Goal: Information Seeking & Learning: Compare options

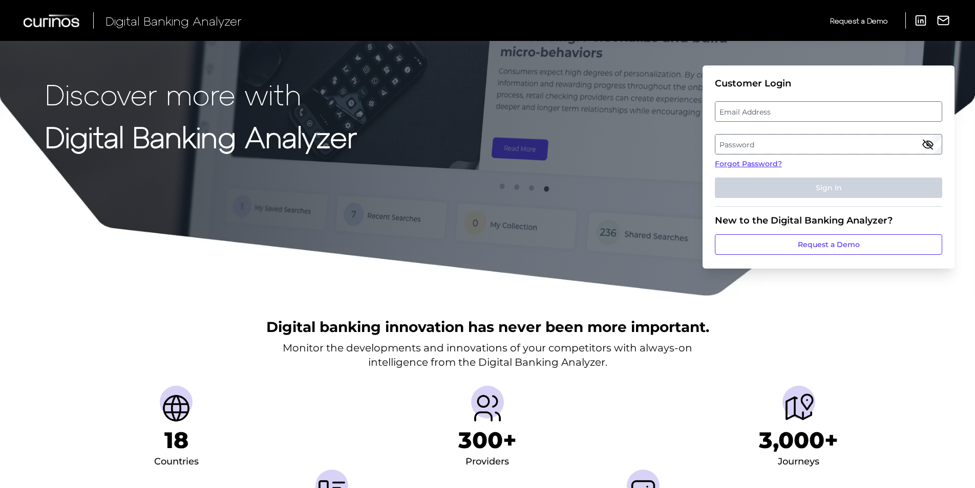
click at [785, 111] on label "Email Address" at bounding box center [828, 111] width 226 height 18
click at [785, 111] on input "email" at bounding box center [828, 111] width 227 height 20
click at [785, 111] on input "Email Address" at bounding box center [828, 111] width 227 height 20
type input "[PERSON_NAME][EMAIL_ADDRESS][DOMAIN_NAME]"
click at [784, 136] on label "Password" at bounding box center [828, 144] width 226 height 18
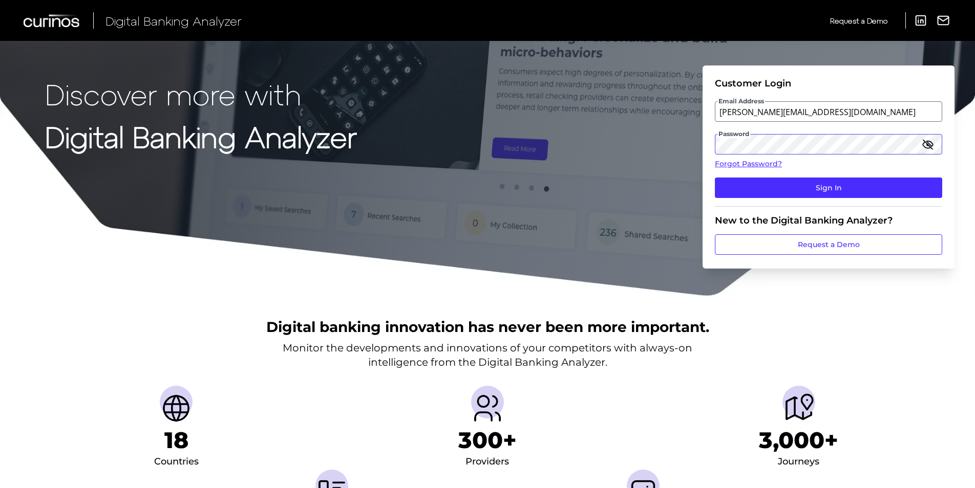
click at [715, 178] on button "Sign In" at bounding box center [828, 188] width 227 height 20
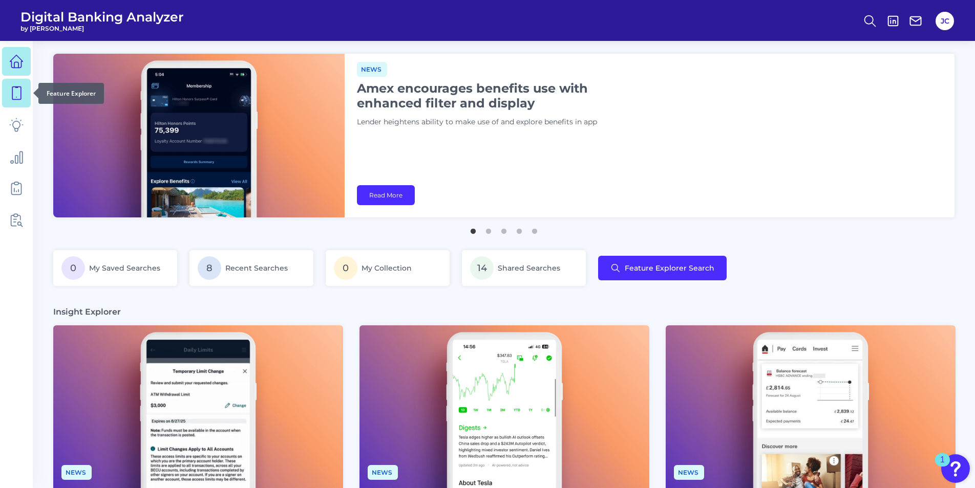
click at [12, 92] on icon at bounding box center [16, 93] width 9 height 13
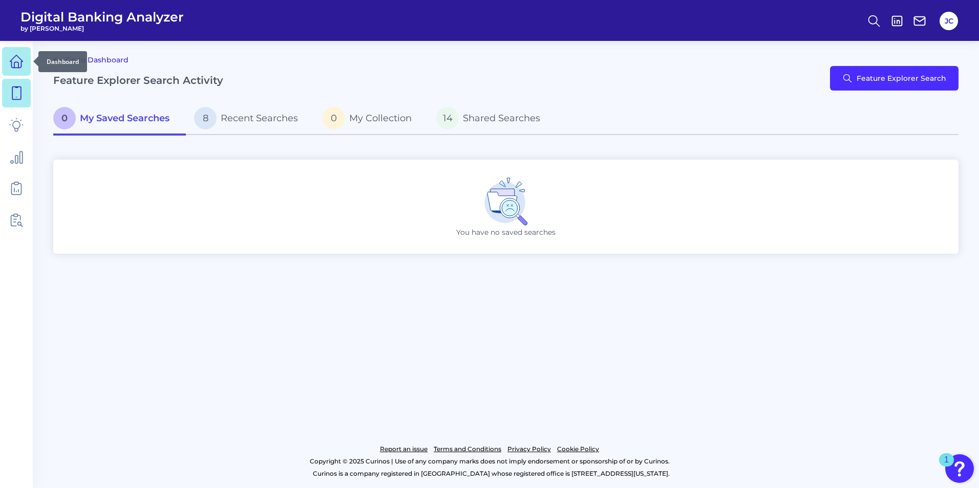
click at [17, 62] on icon at bounding box center [16, 65] width 4 height 6
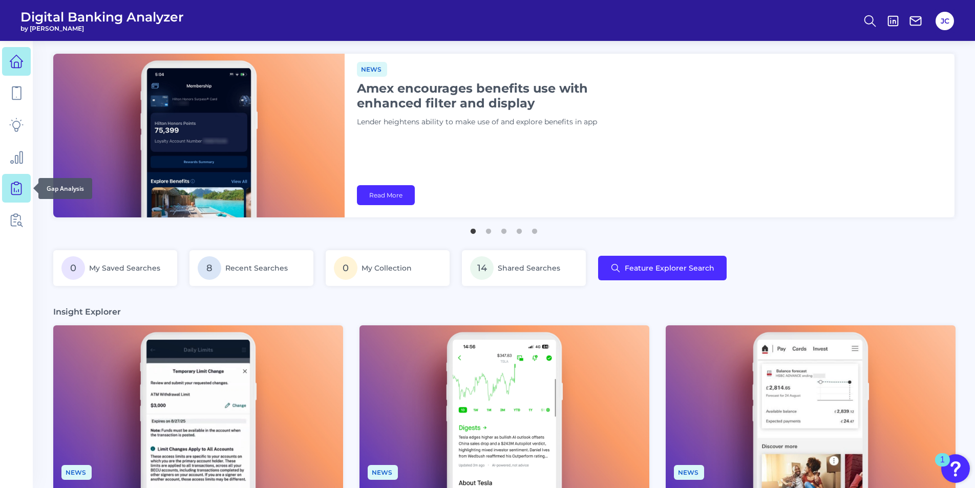
click at [19, 190] on icon at bounding box center [16, 188] width 14 height 14
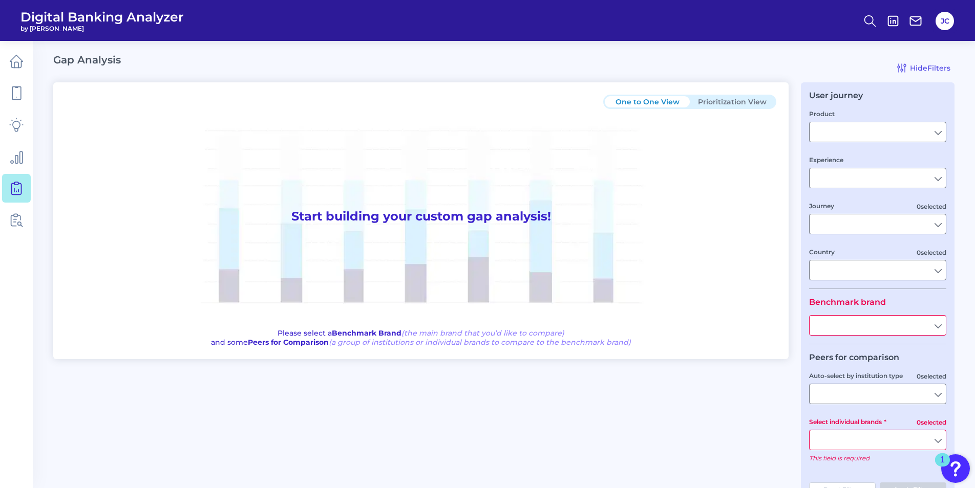
type input "Checking / Current Account"
type input "Mobile Servicing"
type input "Pre-Login Area, New Customer Onboarding, Login & Authentication, Accounts and t…"
type input "[GEOGRAPHIC_DATA]"
type input "KeyBank"
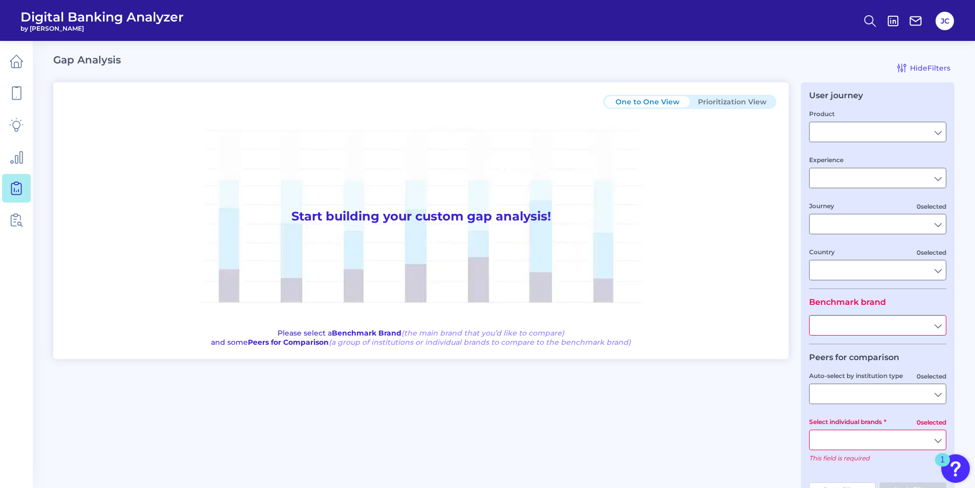
type input "All Select individual brands"
type input "All Countries"
type input "All Journeys"
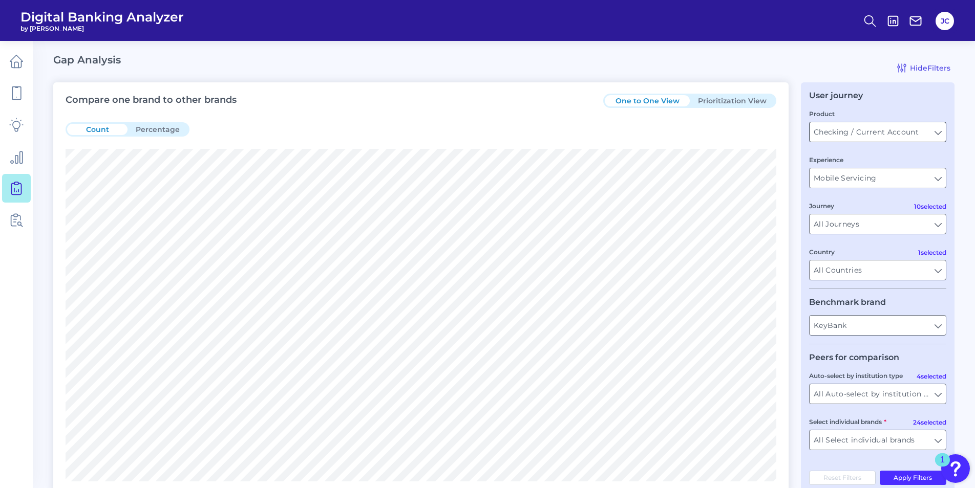
click at [924, 136] on input "Checking / Current Account" at bounding box center [877, 131] width 136 height 19
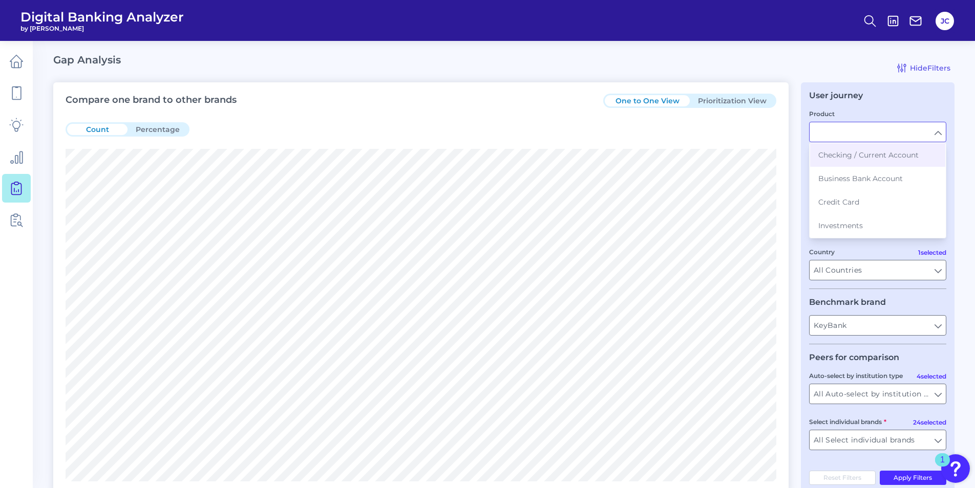
click at [899, 105] on div "User journey Product Checking / Current Account Business Bank Account Credit Ca…" at bounding box center [877, 288] width 154 height 412
type input "Checking / Current Account"
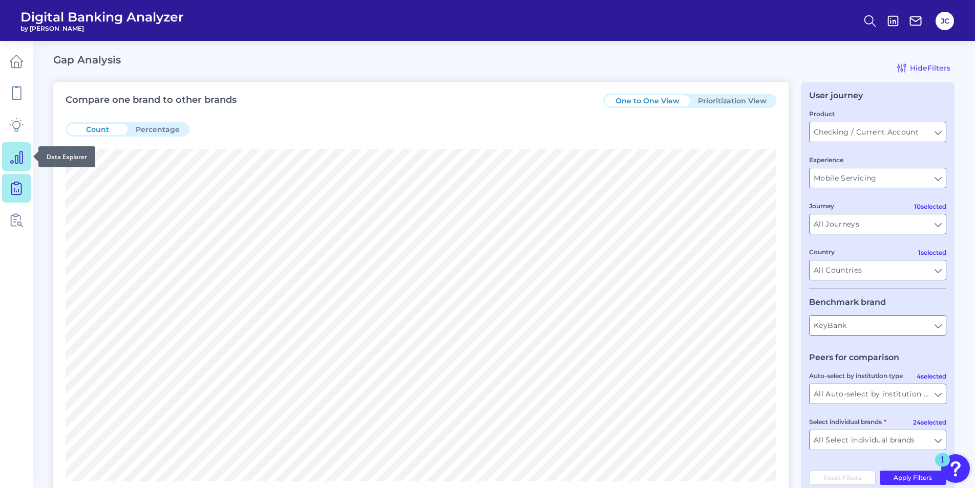
click at [18, 154] on icon at bounding box center [16, 156] width 14 height 14
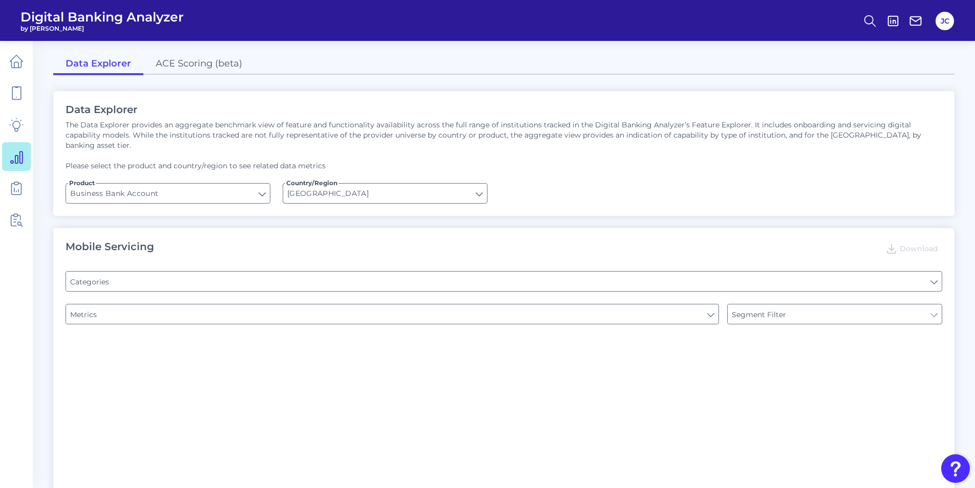
type input "Pre-login Features"
type input "Login"
type input "Channel"
type input "Type of Institution"
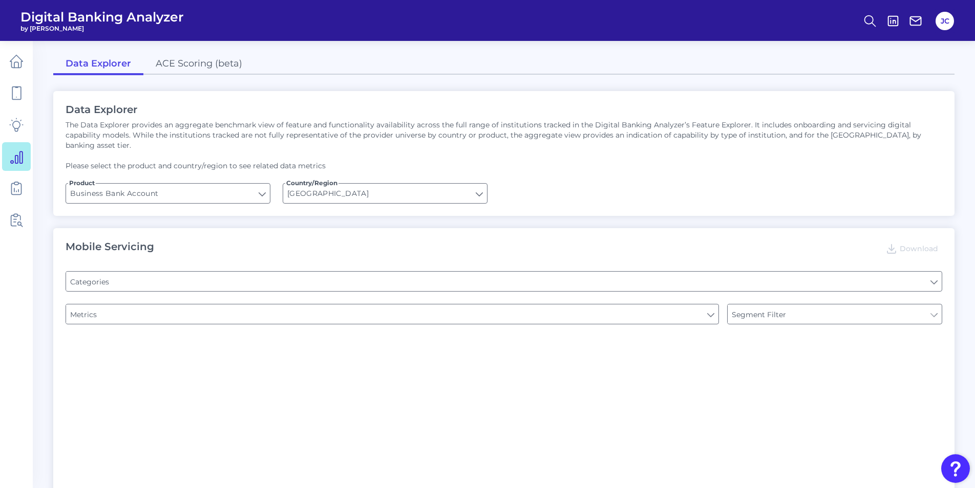
type input "Type of Institution"
type input "Upon opening the app are users immediately prompted to use Touch/Face ID to log…"
type input "Does it offer third-party single sign on?"
type input "Can you apply for the PRODUCT as a new to brand customer on ANY digital channel?"
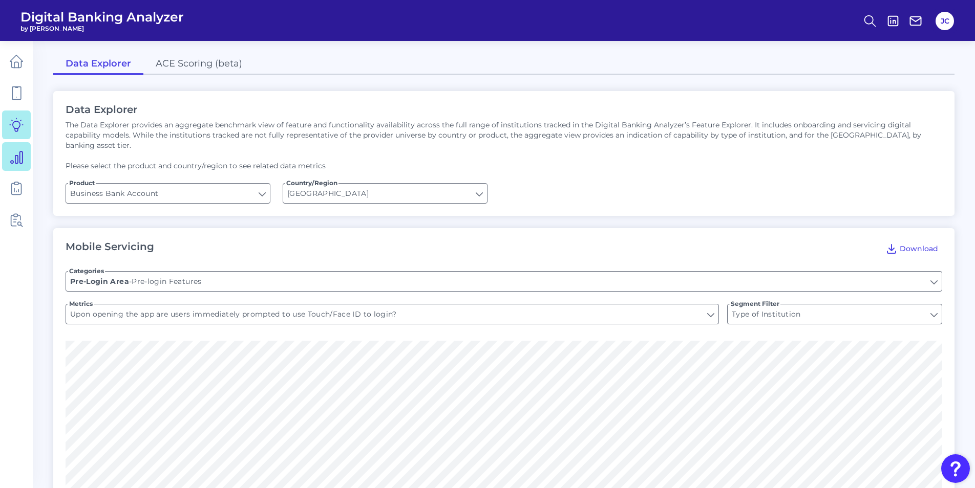
click at [19, 130] on icon at bounding box center [16, 125] width 14 height 14
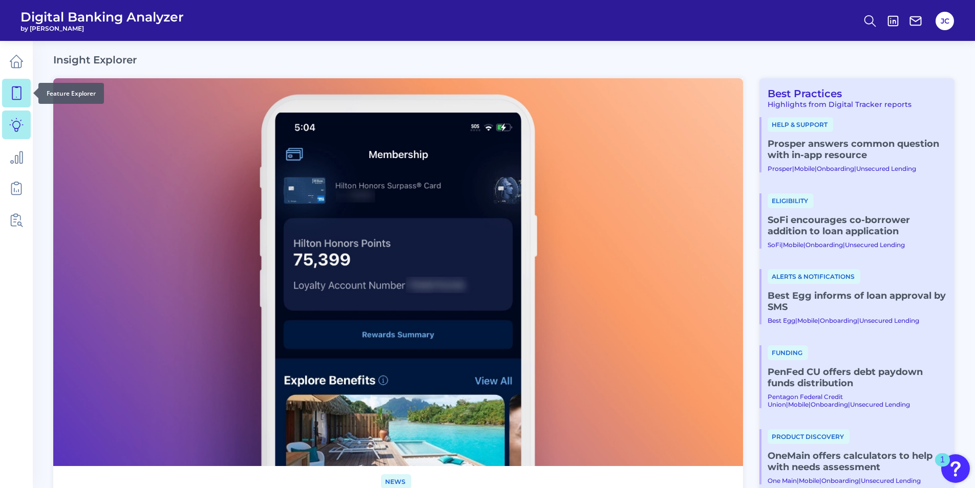
click at [19, 99] on icon at bounding box center [16, 93] width 14 height 14
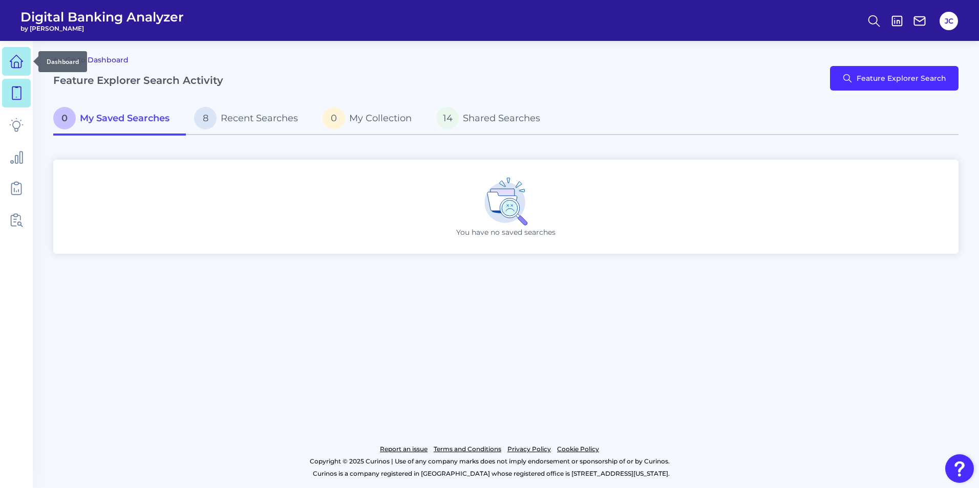
click at [15, 67] on icon at bounding box center [16, 61] width 14 height 14
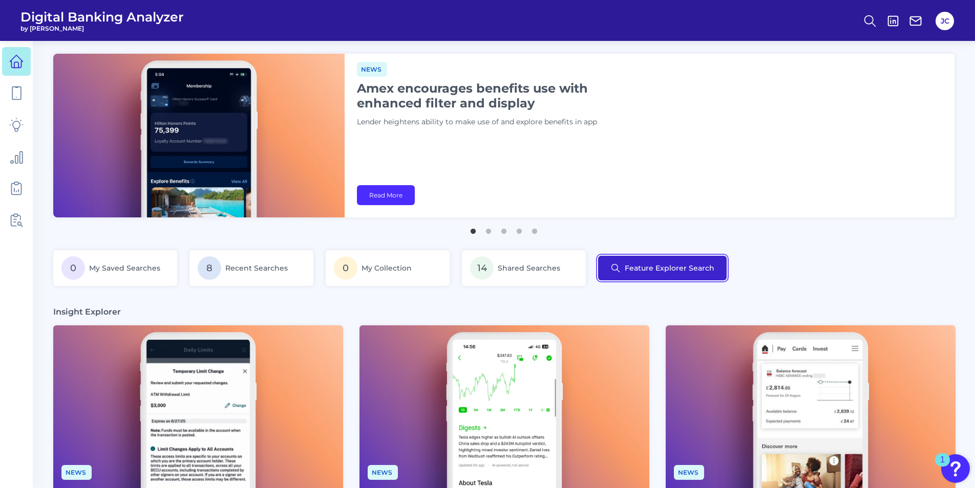
click at [628, 265] on button "Feature Explorer Search" at bounding box center [662, 268] width 128 height 25
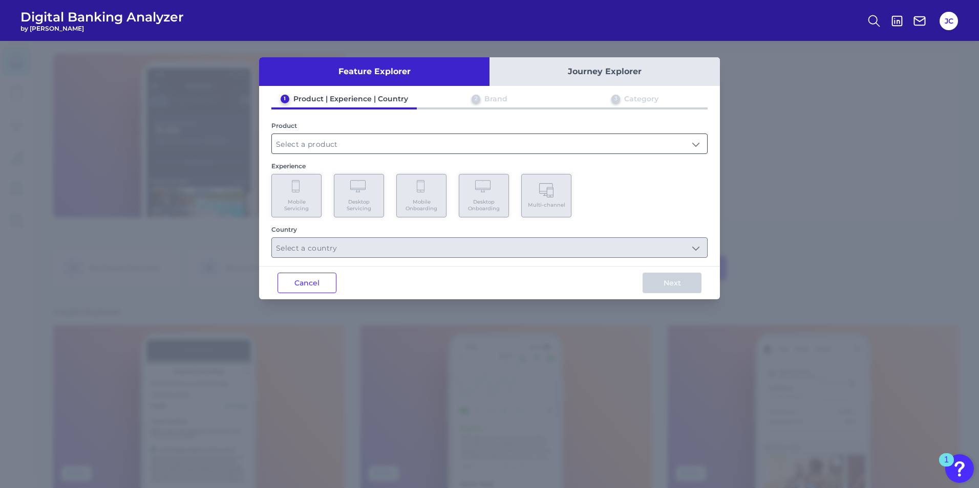
click at [350, 152] on input "text" at bounding box center [489, 143] width 435 height 19
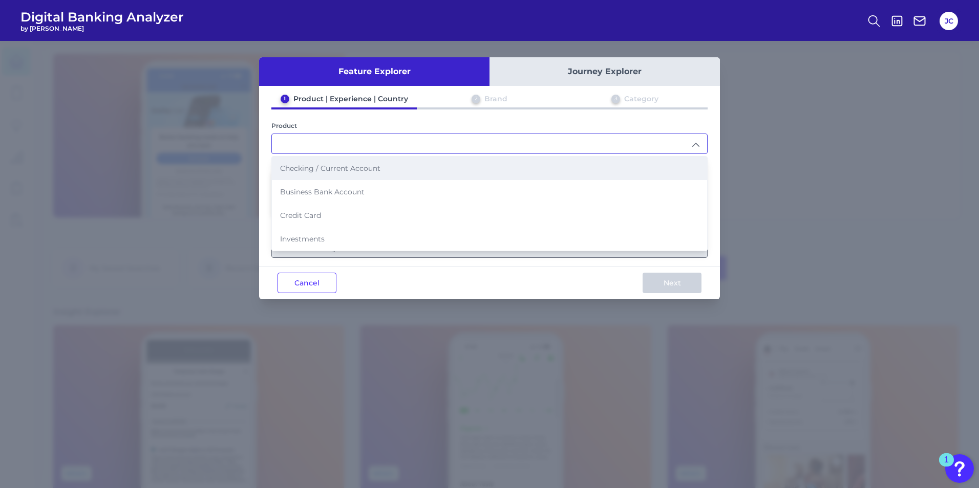
click at [338, 175] on li "Checking / Current Account" at bounding box center [489, 169] width 435 height 24
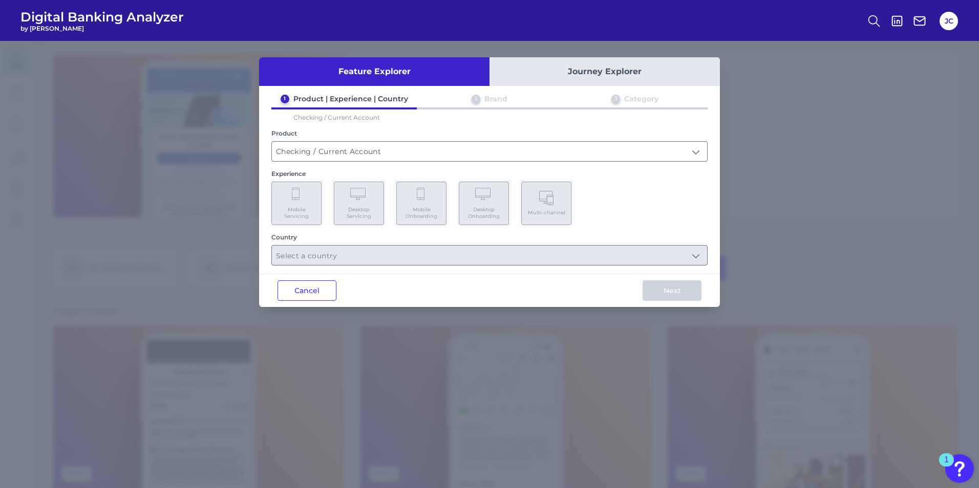
type input "Checking / Current Account"
click at [298, 203] on Servicing "Mobile Servicing" at bounding box center [296, 204] width 50 height 44
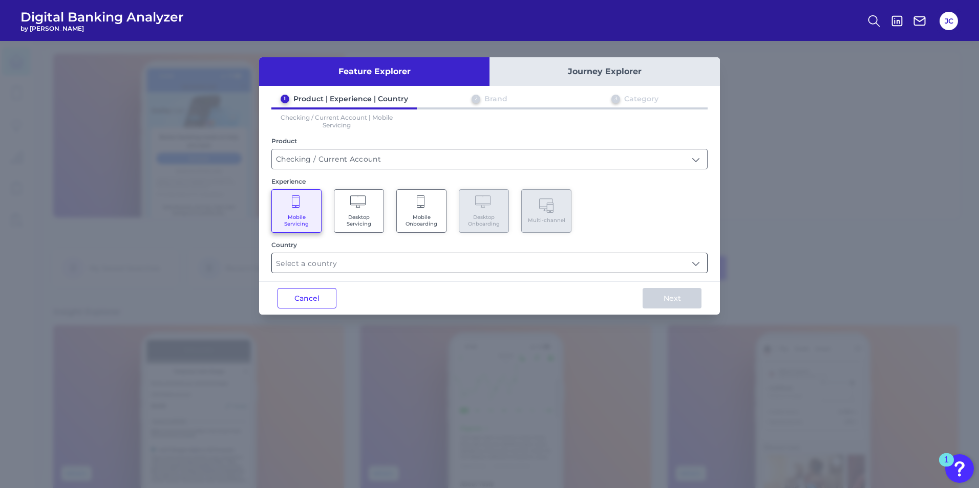
click at [333, 268] on input "text" at bounding box center [489, 262] width 435 height 19
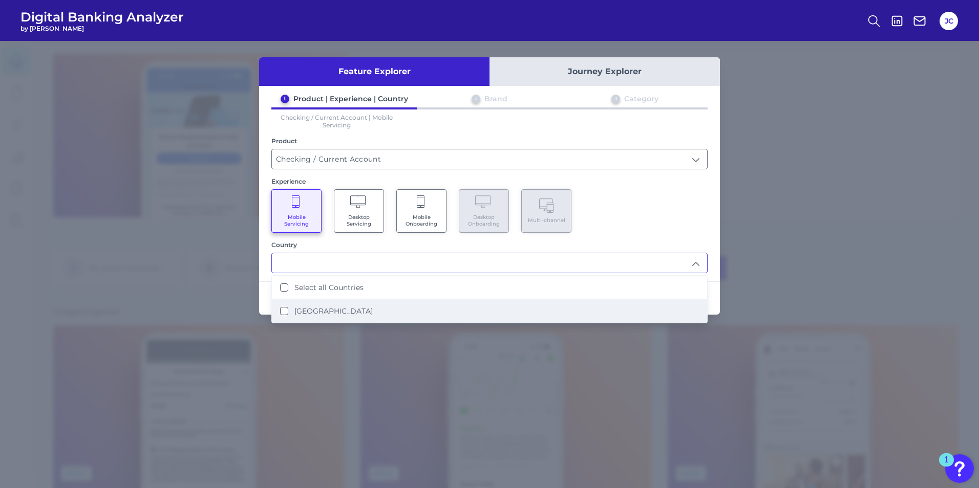
click at [284, 314] on States "[GEOGRAPHIC_DATA]" at bounding box center [284, 311] width 8 height 8
type input "Select all Countries"
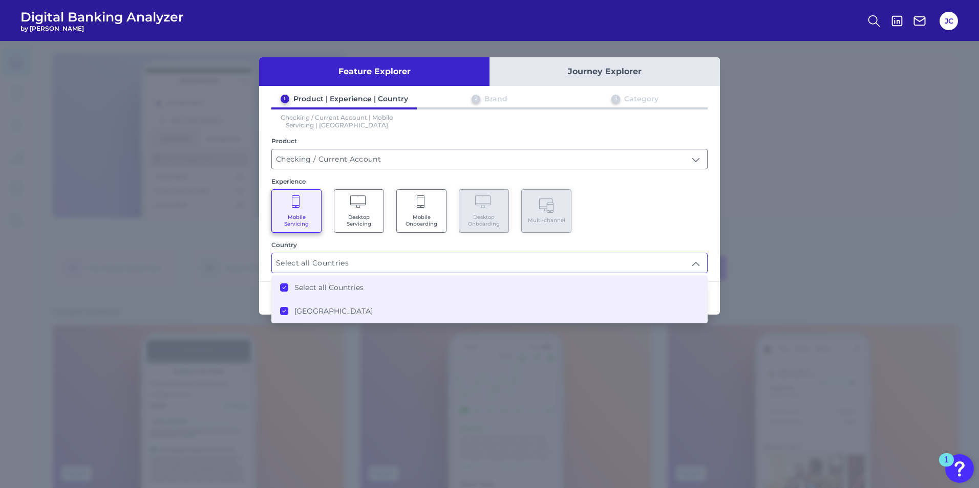
scroll to position [1, 0]
click at [689, 217] on div "Mobile Servicing Desktop Servicing Mobile Onboarding Desktop Onboarding Multi-c…" at bounding box center [489, 211] width 436 height 44
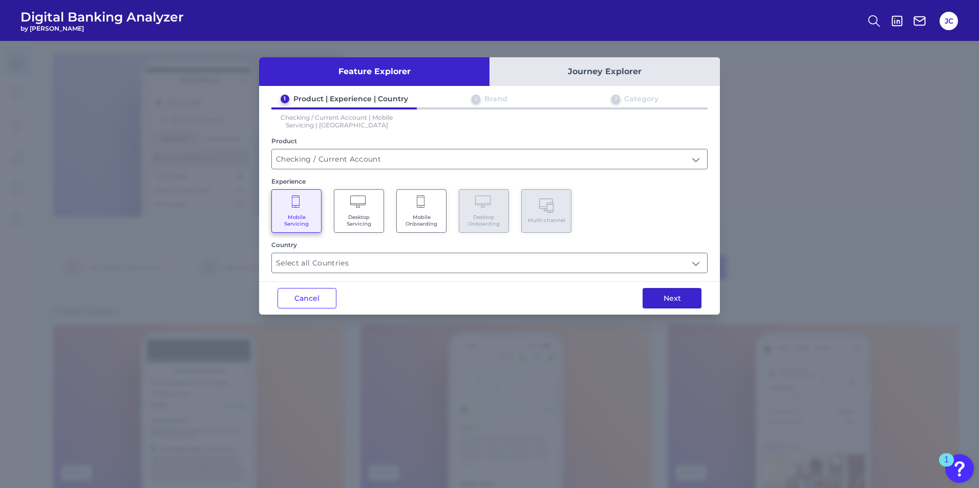
click at [686, 300] on button "Next" at bounding box center [671, 298] width 59 height 20
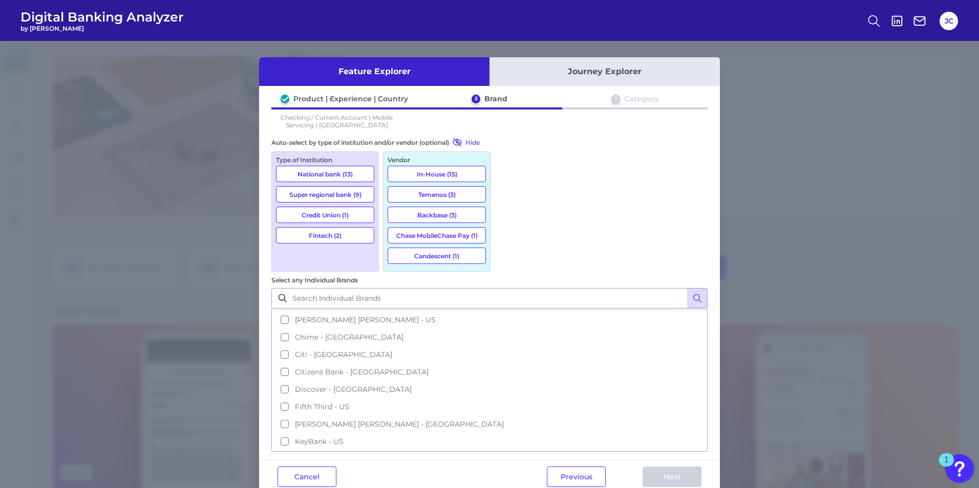
scroll to position [154, 0]
click at [508, 382] on button "KeyBank - US" at bounding box center [489, 390] width 434 height 17
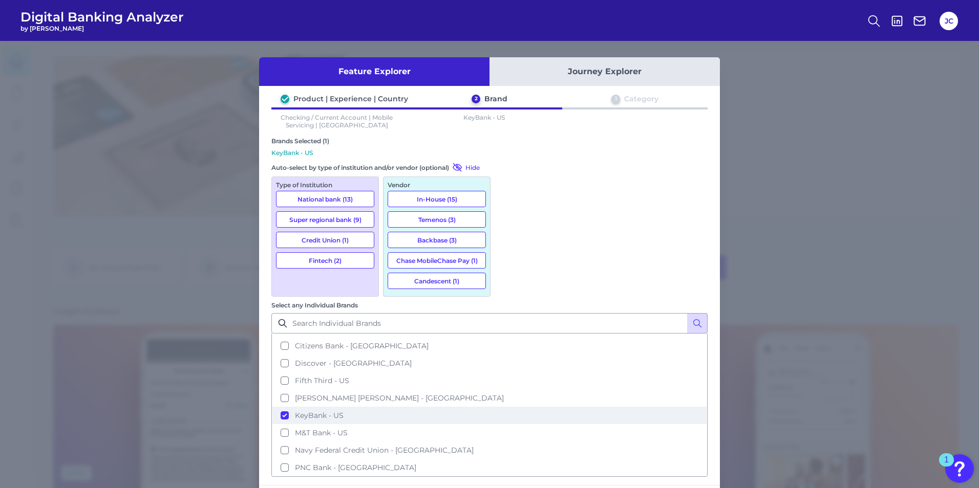
scroll to position [205, 0]
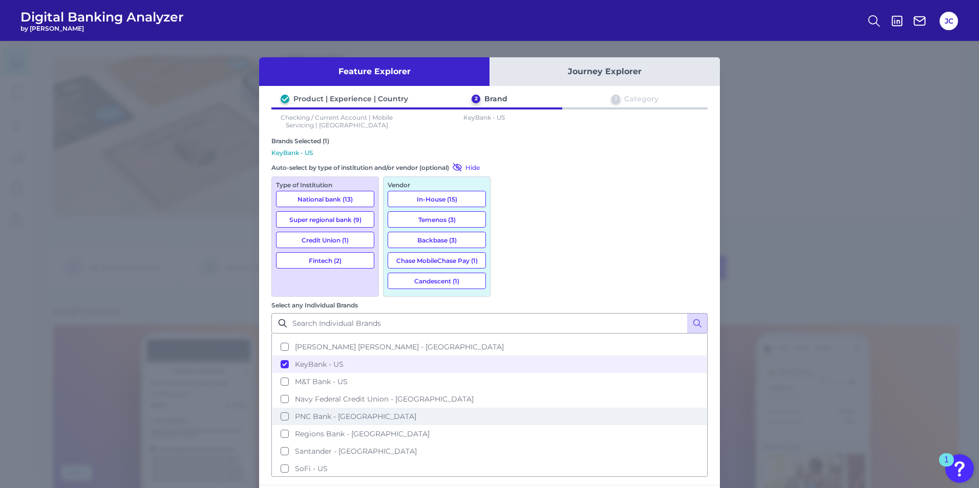
click at [505, 408] on button "PNC Bank - [GEOGRAPHIC_DATA]" at bounding box center [489, 416] width 434 height 17
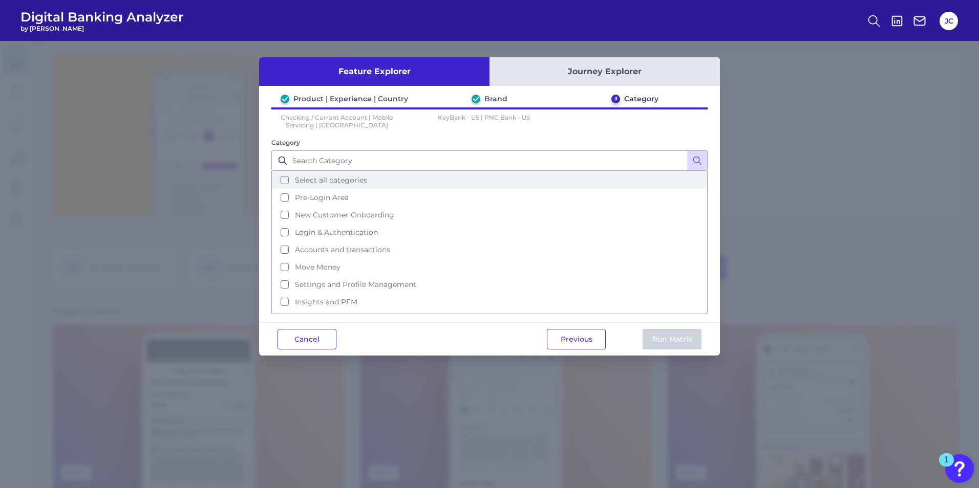
click at [286, 182] on button "Select all categories" at bounding box center [489, 179] width 434 height 17
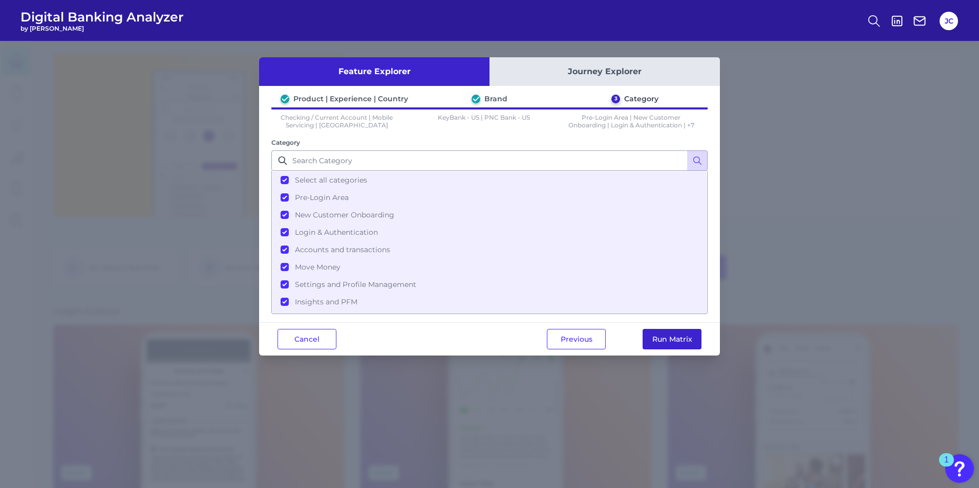
click at [683, 338] on button "Run Matrix" at bounding box center [671, 339] width 59 height 20
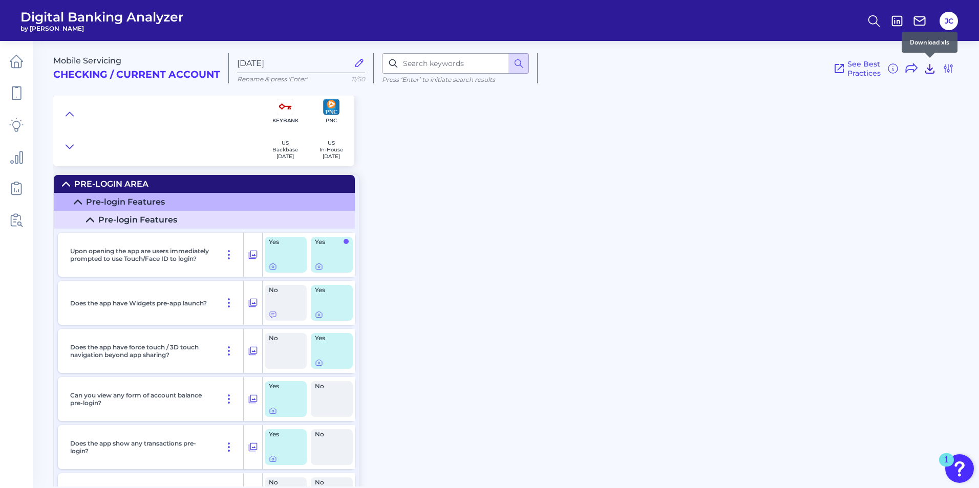
click at [930, 70] on icon at bounding box center [929, 68] width 8 height 9
click at [850, 172] on div "Mobile Servicing Checking / Current Account [DATE] Rename & press 'Enter' 11/50…" at bounding box center [515, 259] width 925 height 453
click at [909, 68] on icon at bounding box center [911, 68] width 12 height 12
click at [947, 63] on icon at bounding box center [949, 62] width 10 height 10
click at [932, 71] on icon at bounding box center [929, 68] width 12 height 12
